Goal: Transaction & Acquisition: Purchase product/service

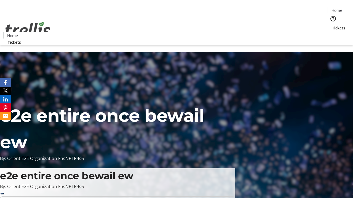
click at [332, 25] on span "Tickets" at bounding box center [338, 28] width 13 height 6
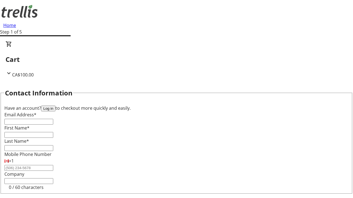
type input "FREE"
type input "[PERSON_NAME][EMAIL_ADDRESS][DOMAIN_NAME]"
type input "[PERSON_NAME]"
